Goal: Information Seeking & Learning: Find specific fact

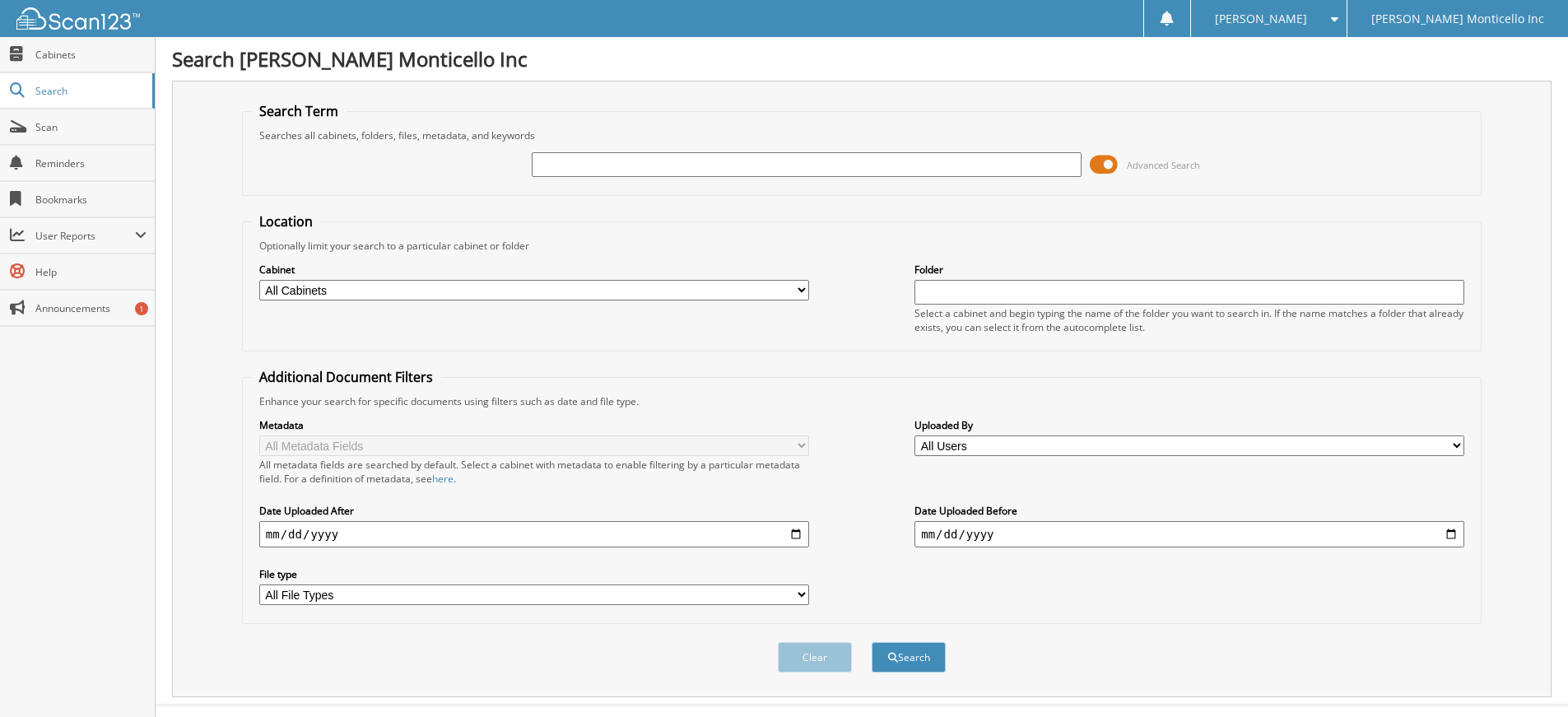
click at [604, 161] on input "text" at bounding box center [807, 164] width 550 height 25
type input "6080955"
click at [924, 660] on button "Search" at bounding box center [908, 657] width 74 height 31
click at [801, 289] on select "All Cabinets LIFETIME/EXTENDED S/CONTRACT PARTS SERVICE RO WE [GEOGRAPHIC_DATA]…" at bounding box center [534, 290] width 550 height 21
select select "20964"
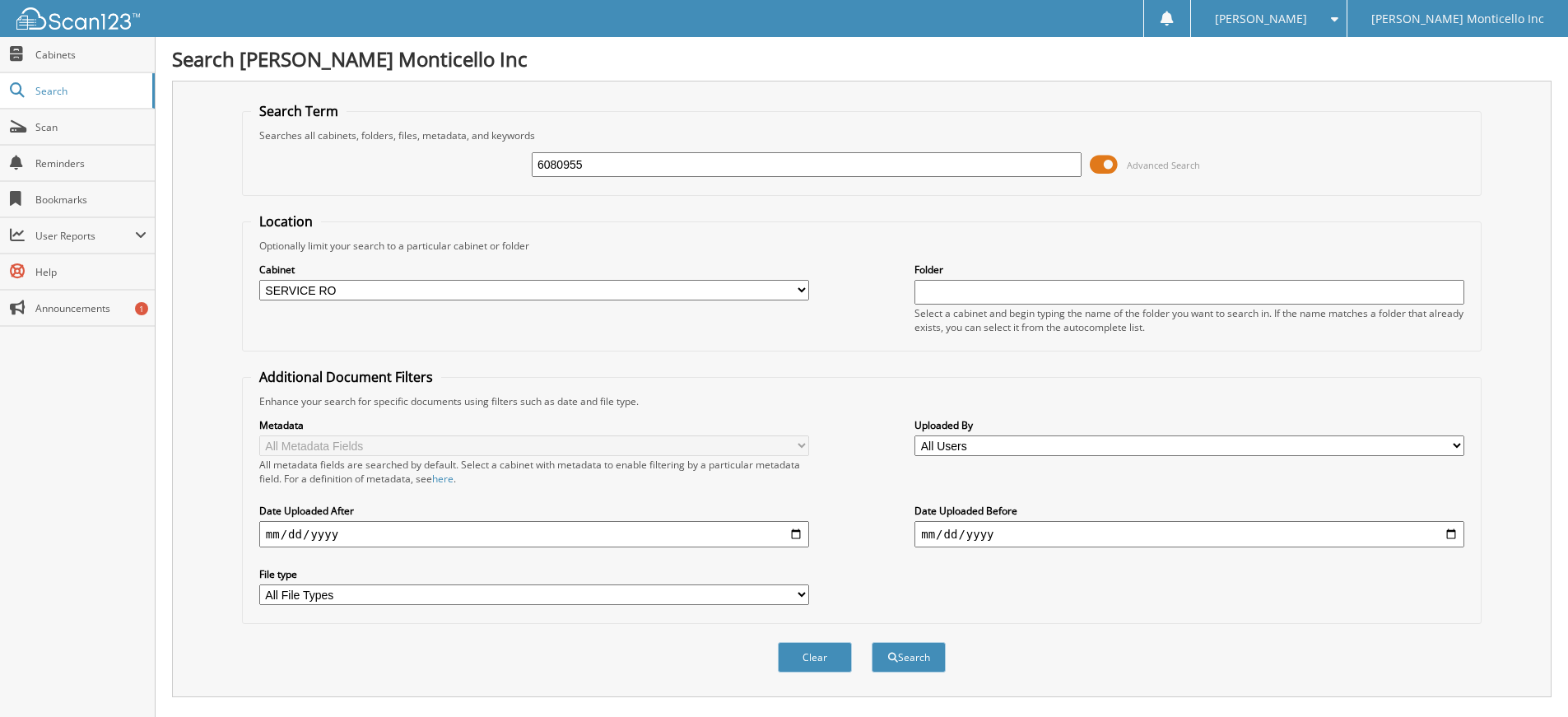
click at [259, 280] on select "All Cabinets LIFETIME/EXTENDED S/CONTRACT PARTS SERVICE RO WE [GEOGRAPHIC_DATA]…" at bounding box center [534, 290] width 550 height 21
click at [899, 659] on button "Search" at bounding box center [908, 657] width 74 height 31
